Goal: Ask a question

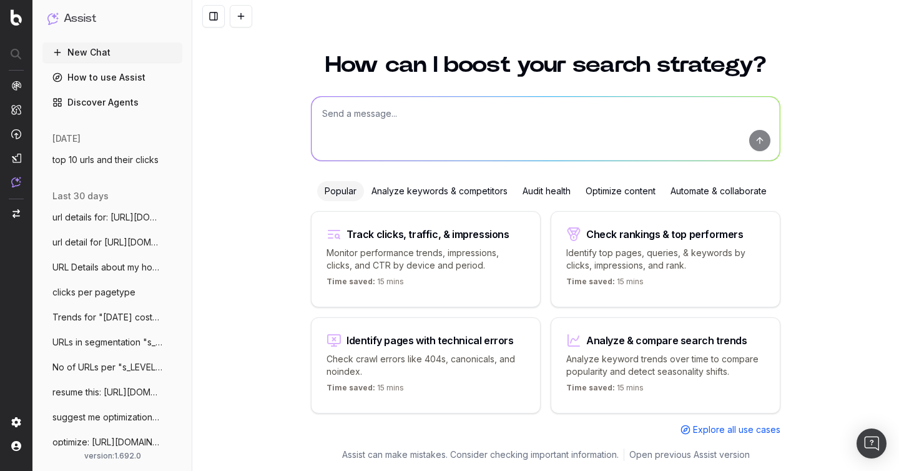
click at [91, 160] on span "top 10 urls and their clicks" at bounding box center [105, 160] width 106 height 12
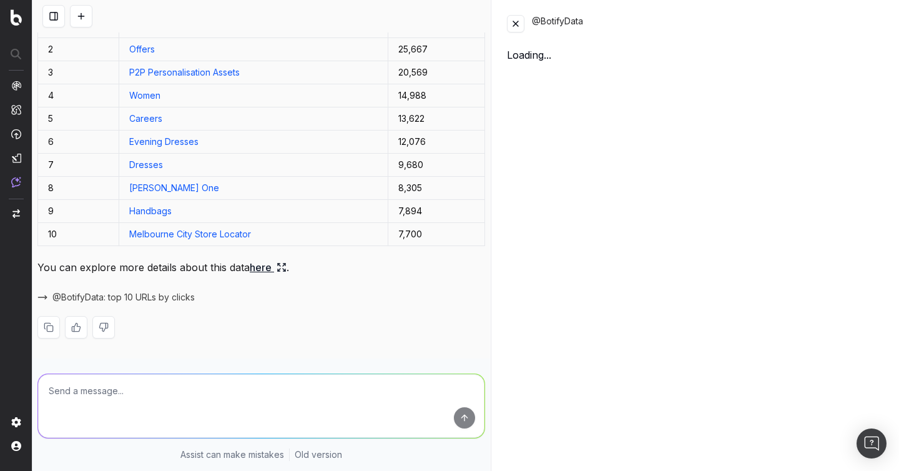
scroll to position [119, 0]
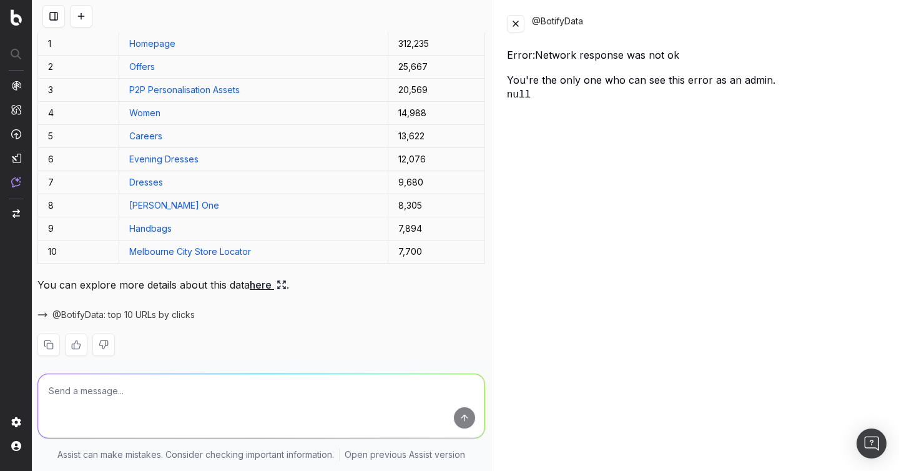
click at [267, 401] on textarea at bounding box center [261, 406] width 446 height 64
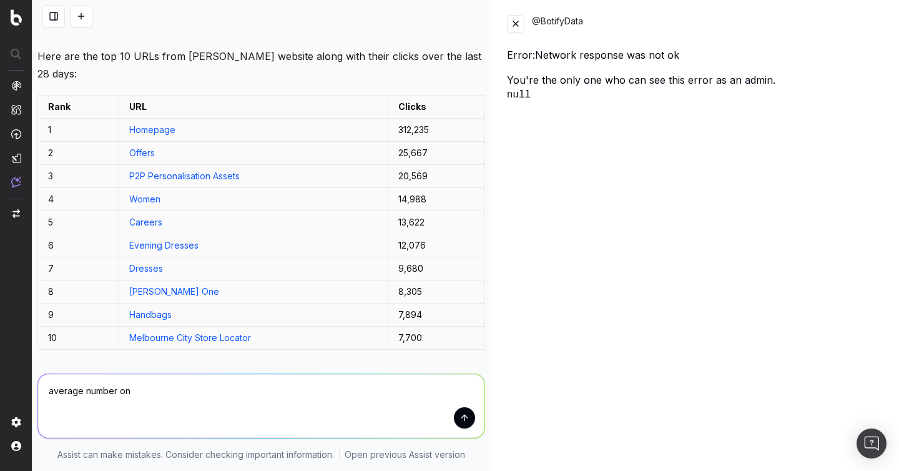
scroll to position [34, 0]
type textarea "average number of clicks last month on top 10 urls"
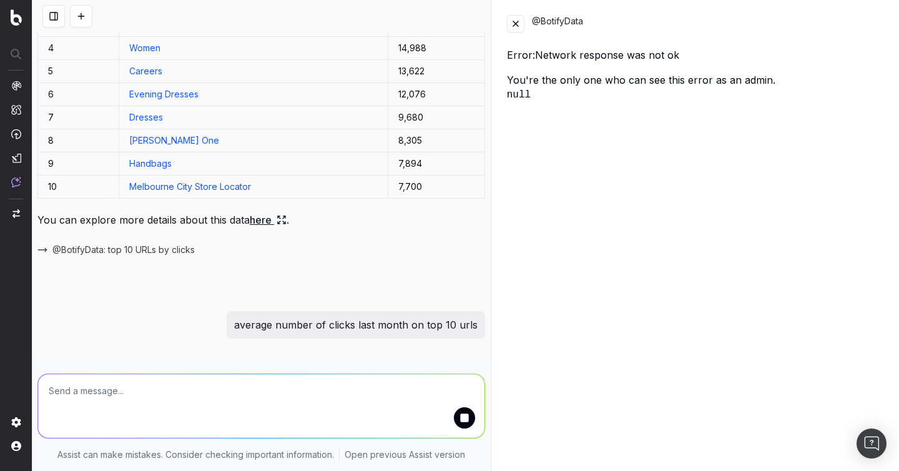
click at [515, 23] on button at bounding box center [515, 23] width 17 height 17
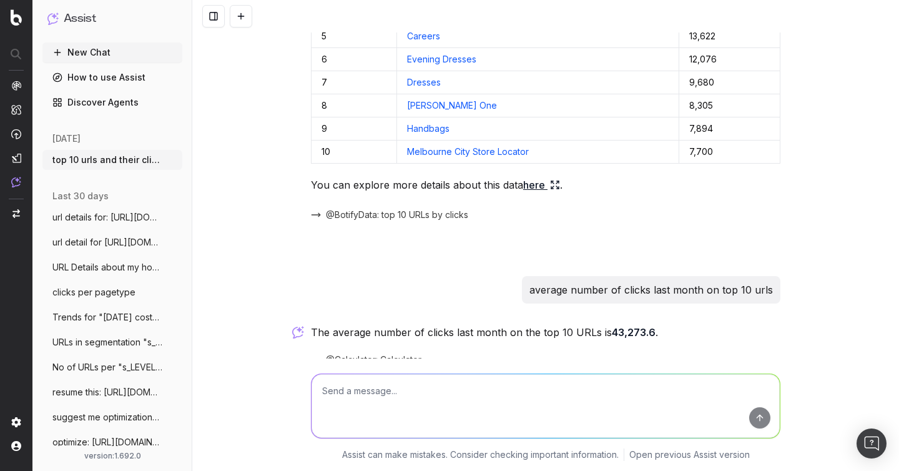
scroll to position [261, 0]
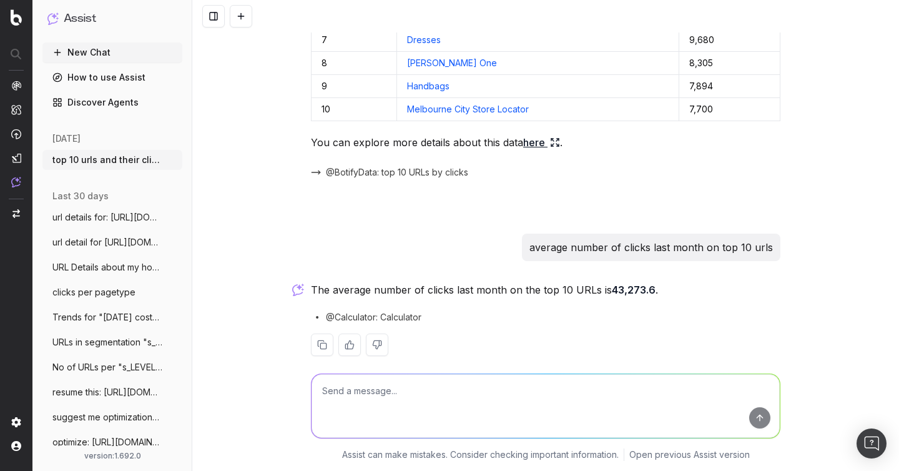
click at [488, 397] on textarea at bounding box center [546, 406] width 468 height 64
click at [458, 388] on textarea at bounding box center [546, 406] width 468 height 64
type textarea "average clicks per URL on top 10 urls"
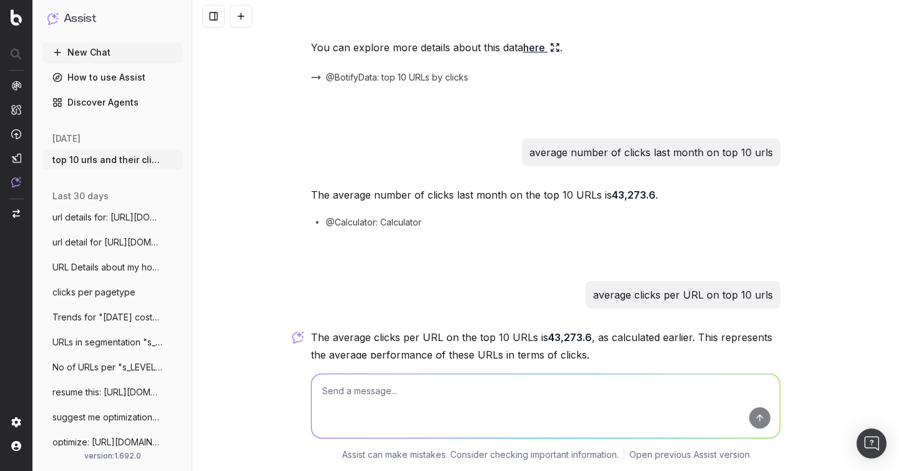
scroll to position [398, 0]
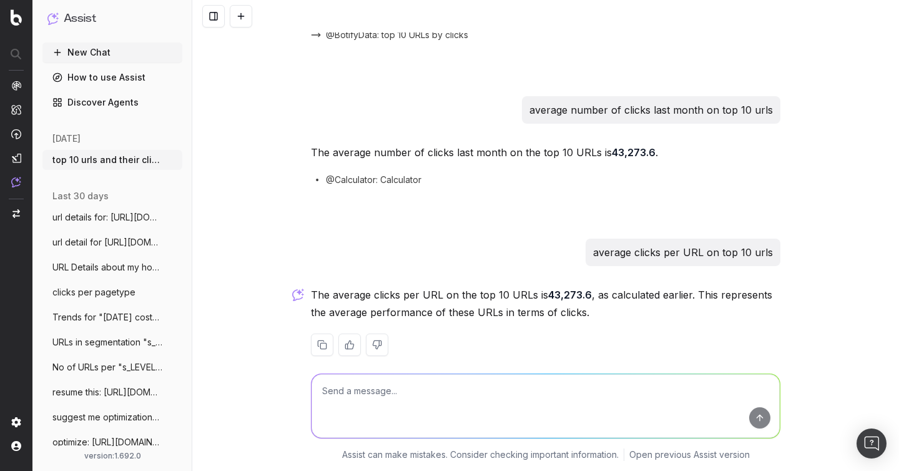
click at [479, 385] on textarea at bounding box center [546, 406] width 468 height 64
type textarea "b"
type textarea "averga"
type textarea "give me the average clicks by keywords on last month on top 5 keywords"
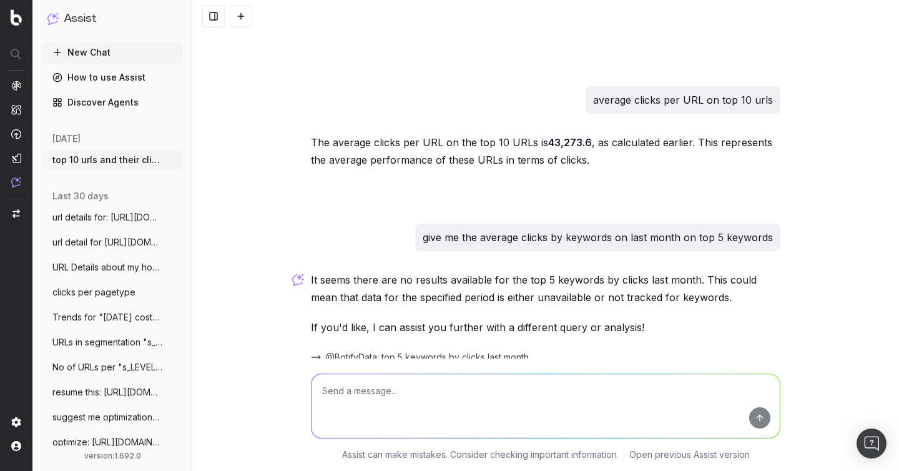
scroll to position [593, 0]
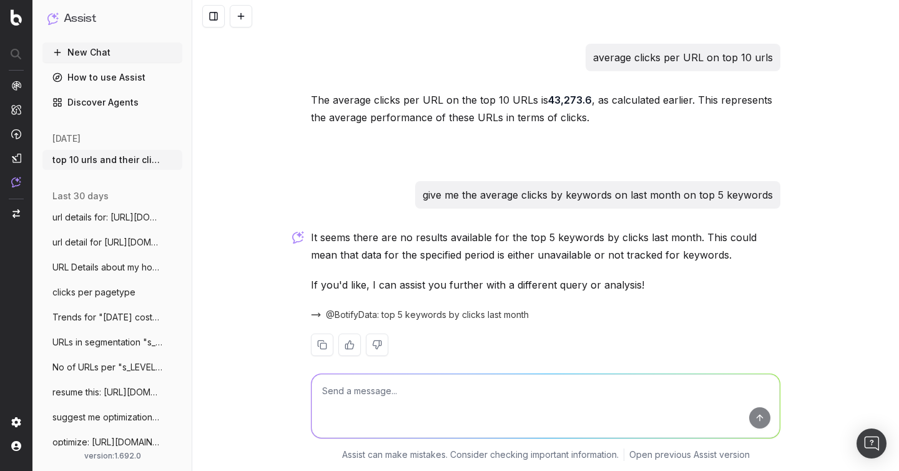
click at [369, 308] on span "@BotifyData: top 5 keywords by clicks last month" at bounding box center [427, 314] width 203 height 12
